Goal: Task Accomplishment & Management: Complete application form

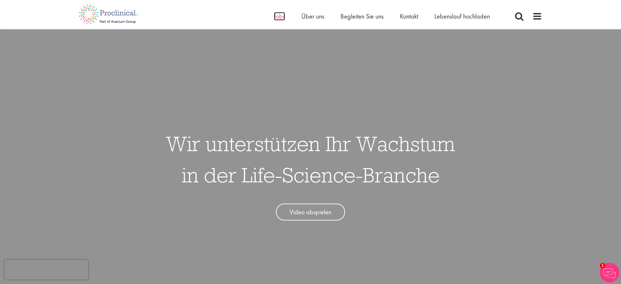
click at [278, 19] on font "Jobs" at bounding box center [279, 16] width 11 height 8
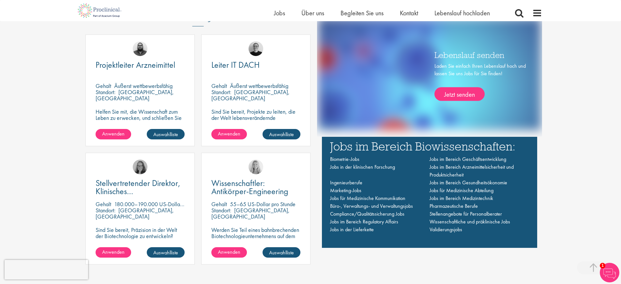
scroll to position [446, 0]
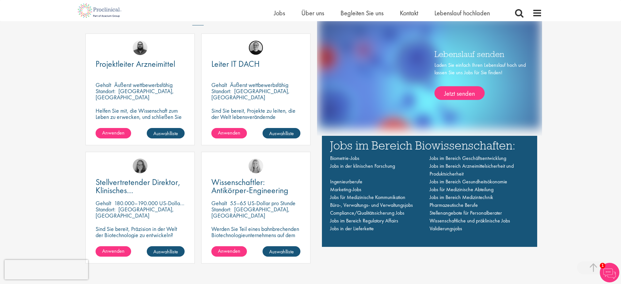
click at [257, 52] on img at bounding box center [256, 47] width 15 height 15
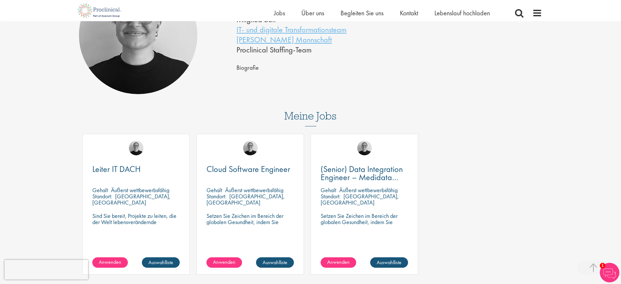
scroll to position [151, 0]
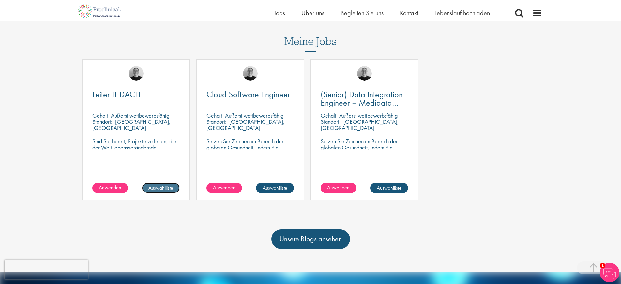
click at [158, 186] on font "Auswahlliste" at bounding box center [160, 188] width 25 height 7
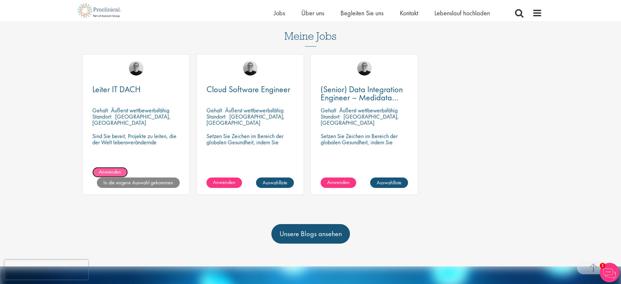
click at [117, 174] on font "Anwenden" at bounding box center [110, 172] width 23 height 7
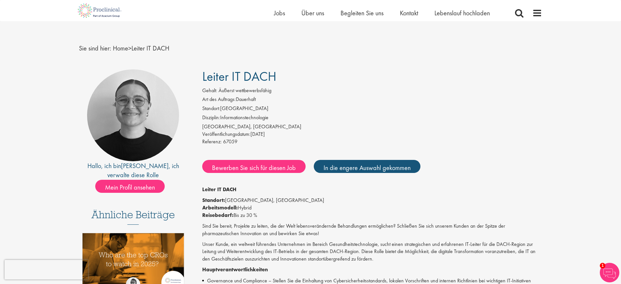
scroll to position [19, 0]
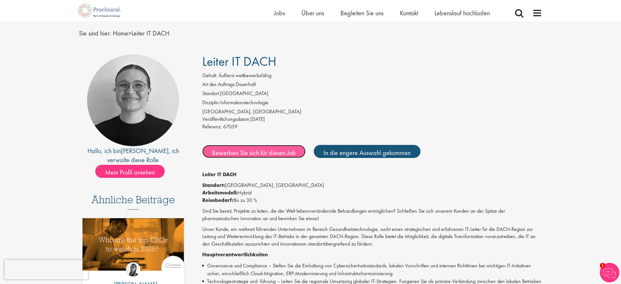
click at [249, 153] on font "Bewerben Sie sich für diesen Job" at bounding box center [254, 152] width 84 height 8
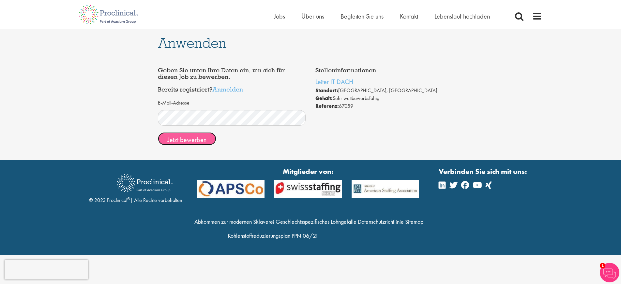
click at [195, 139] on font "Jetzt bewerben" at bounding box center [187, 140] width 39 height 8
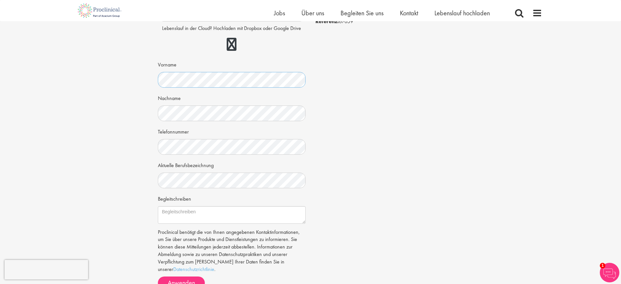
scroll to position [82, 0]
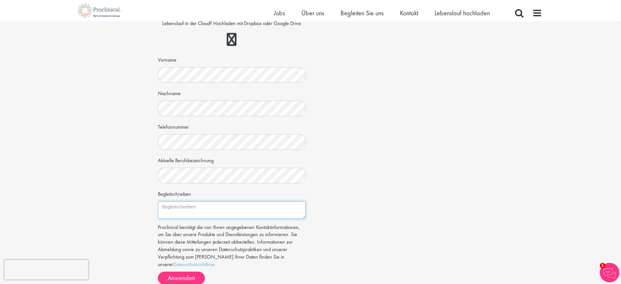
click at [204, 210] on textarea "Begleitschreiben" at bounding box center [232, 211] width 148 height 18
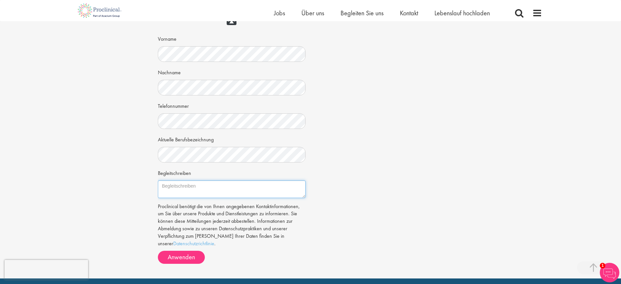
scroll to position [97, 0]
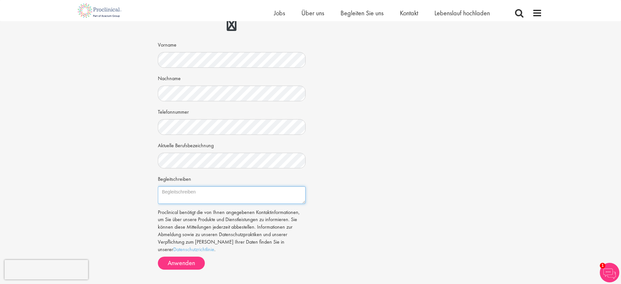
click at [195, 193] on textarea "Begleitschreiben" at bounding box center [232, 196] width 148 height 18
paste textarea "Dear [Hiring Manager's Name], I am writing to express my enthusiastic interest …"
drag, startPoint x: 224, startPoint y: 193, endPoint x: 173, endPoint y: 192, distance: 50.6
click at [173, 192] on textarea "Begleitschreiben" at bounding box center [232, 196] width 148 height 18
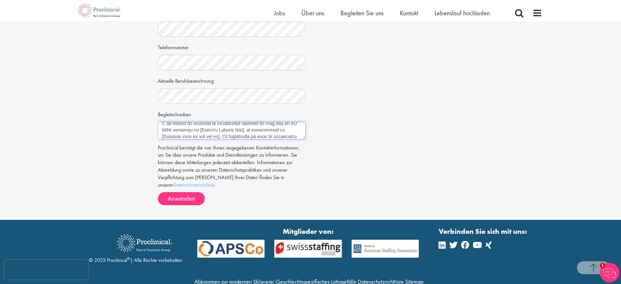
scroll to position [13, 0]
drag, startPoint x: 250, startPoint y: 134, endPoint x: 245, endPoint y: 134, distance: 5.2
click at [245, 134] on textarea "Begleitschreiben" at bounding box center [232, 131] width 148 height 18
click at [244, 130] on textarea "Begleitschreiben" at bounding box center [232, 131] width 148 height 18
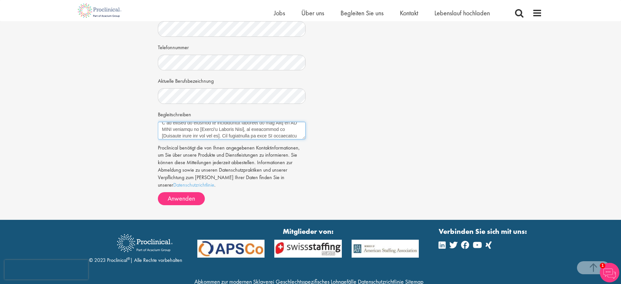
scroll to position [17, 0]
click at [249, 130] on textarea "Begleitschreiben" at bounding box center [232, 131] width 148 height 18
click at [227, 135] on textarea "Begleitschreiben" at bounding box center [232, 131] width 148 height 18
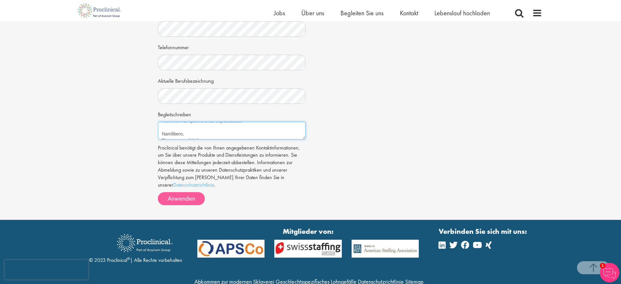
type textarea "Dear Hiring Team, I am writing to express my enthusiastic interest in the Head …"
click at [182, 198] on font "Anwenden" at bounding box center [181, 198] width 27 height 8
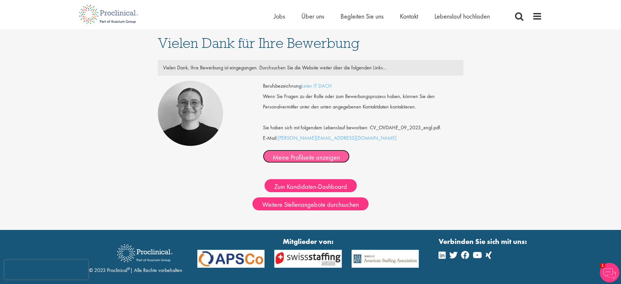
click at [340, 153] on font "Meine Profilseite anzeigen" at bounding box center [306, 157] width 67 height 8
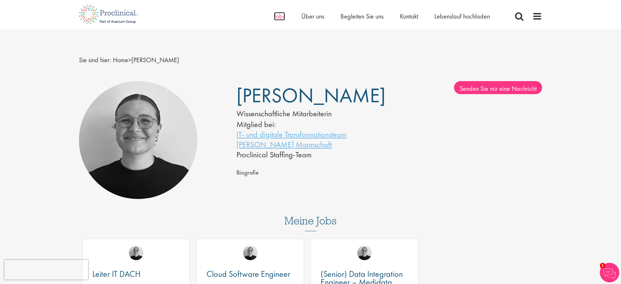
click at [281, 18] on font "Jobs" at bounding box center [279, 16] width 11 height 8
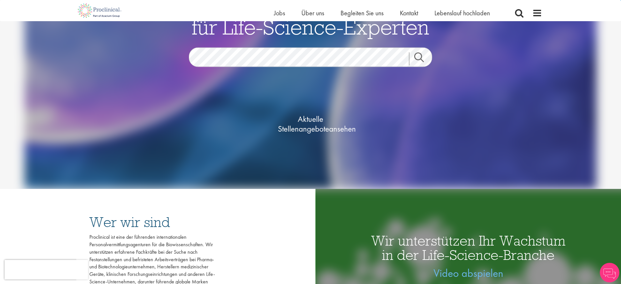
scroll to position [54, 0]
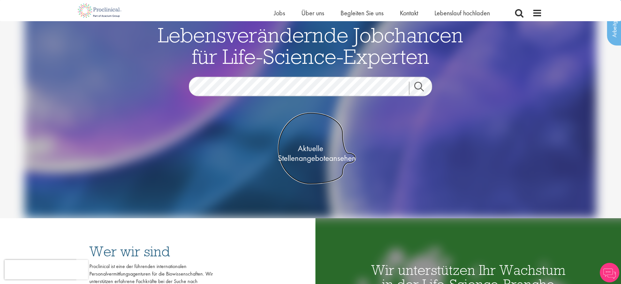
click at [310, 153] on font "Aktuelle Stellenangebote" at bounding box center [303, 153] width 51 height 21
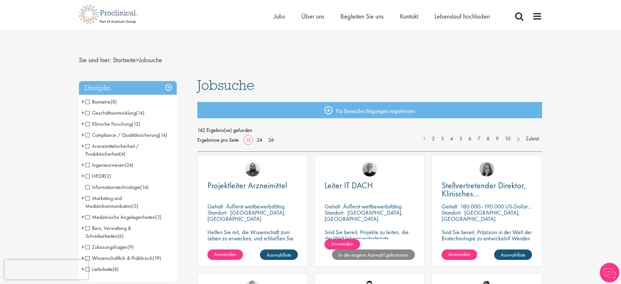
click at [87, 113] on span "Geschäftsentwicklung" at bounding box center [110, 113] width 51 height 7
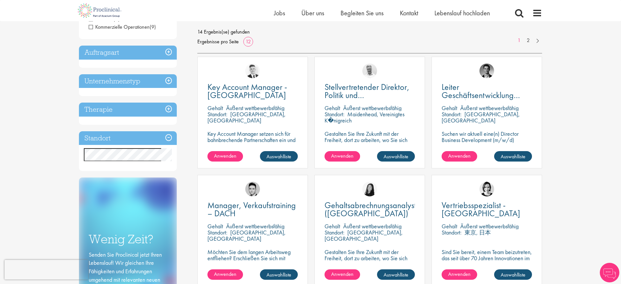
scroll to position [92, 0]
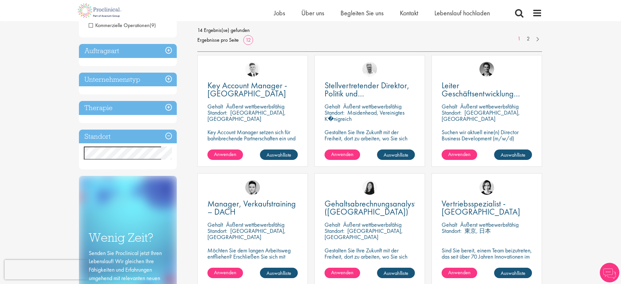
click at [146, 138] on h3 "Standort" at bounding box center [128, 137] width 98 height 14
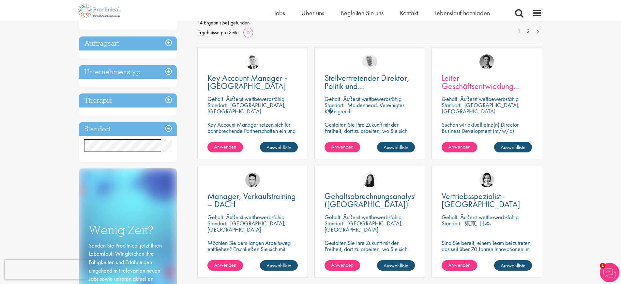
scroll to position [98, 0]
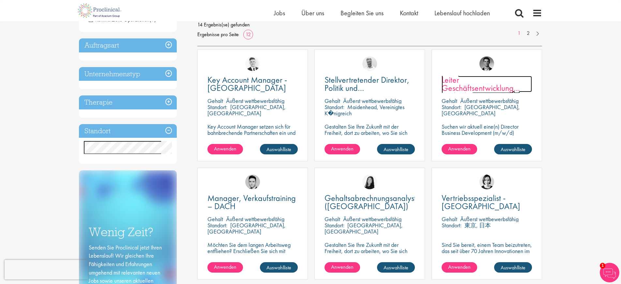
click at [454, 85] on font "Leiter Geschäftsentwicklung (m/w/d)" at bounding box center [481, 87] width 78 height 27
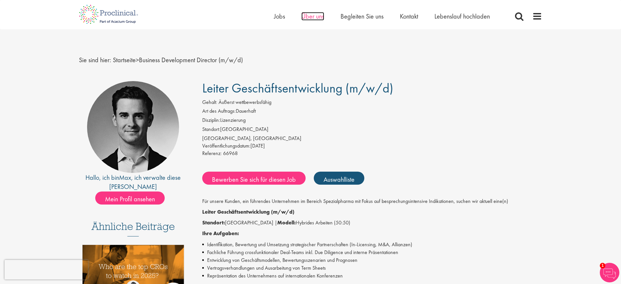
click at [311, 17] on font "Über uns" at bounding box center [312, 16] width 23 height 8
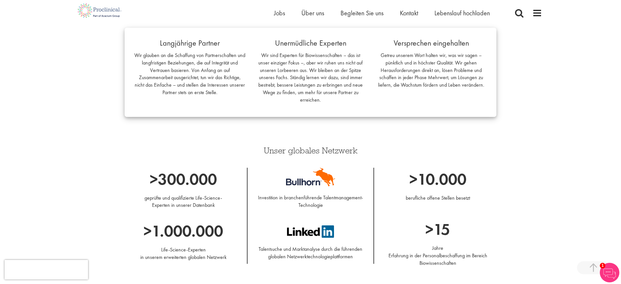
scroll to position [618, 0]
